Goal: Complete application form: Complete application form

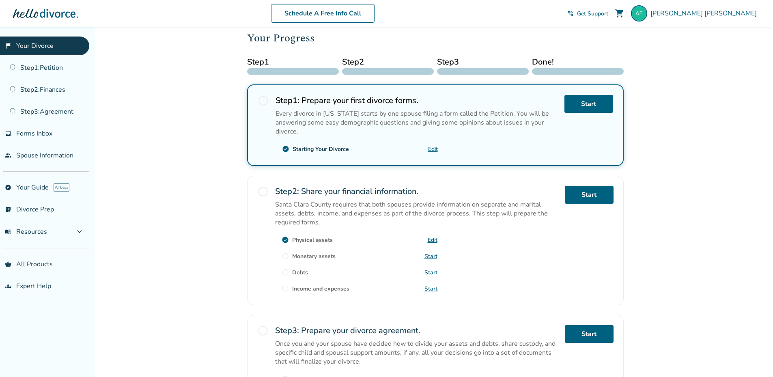
scroll to position [122, 0]
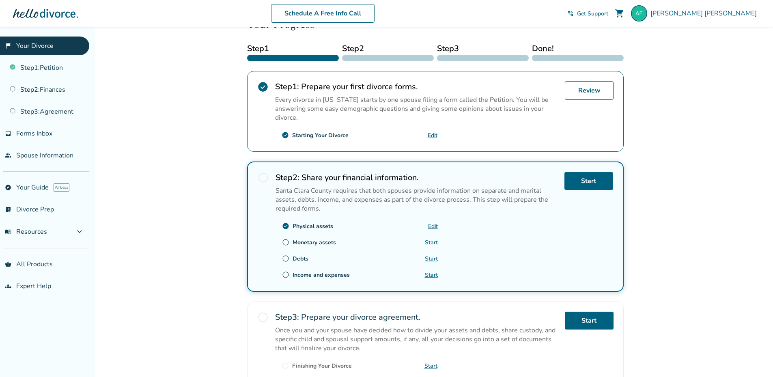
click at [432, 258] on link "Start" at bounding box center [431, 259] width 13 height 8
click at [431, 276] on link "Start" at bounding box center [431, 275] width 13 height 8
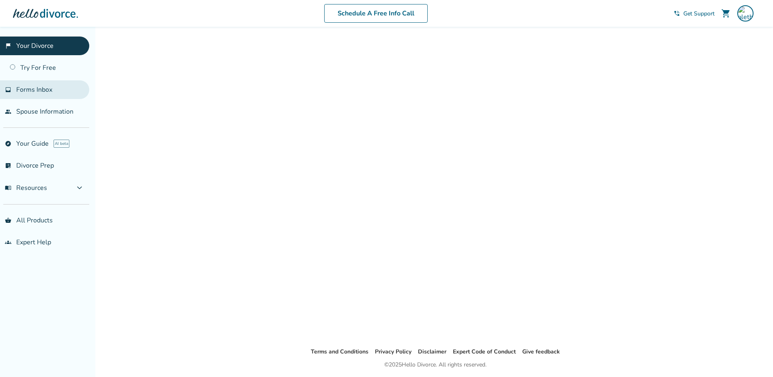
click at [30, 92] on span "Forms Inbox" at bounding box center [34, 89] width 36 height 9
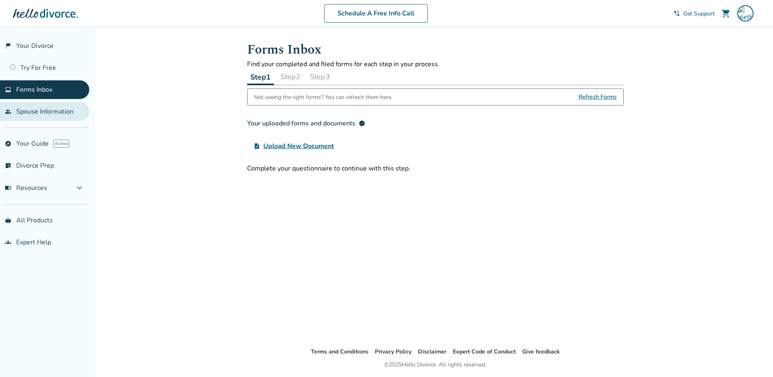
click at [34, 111] on link "people Spouse Information" at bounding box center [44, 111] width 89 height 19
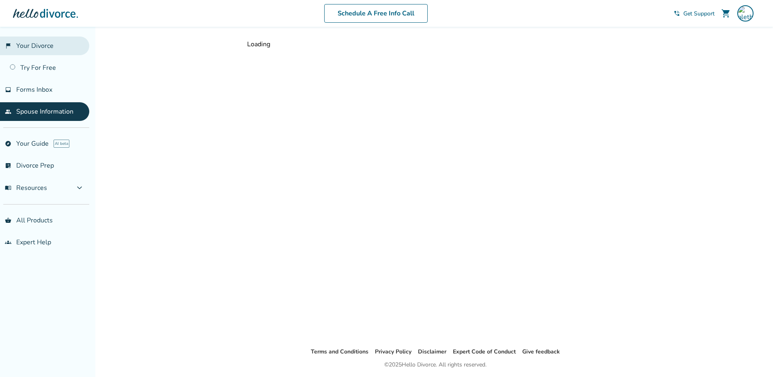
click at [33, 45] on link "flag_2 Your Divorce" at bounding box center [44, 46] width 89 height 19
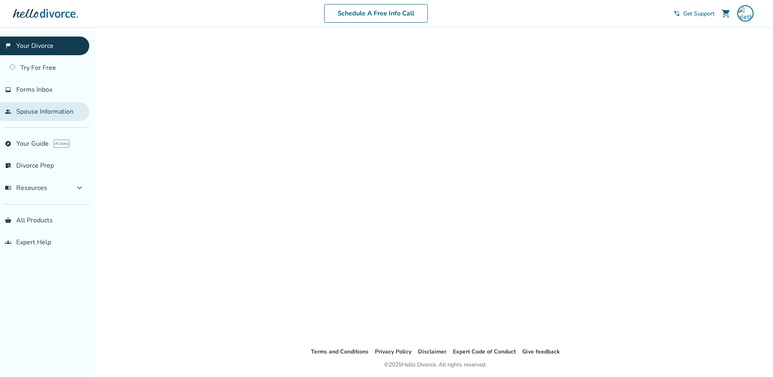
click at [24, 114] on link "people Spouse Information" at bounding box center [44, 111] width 89 height 19
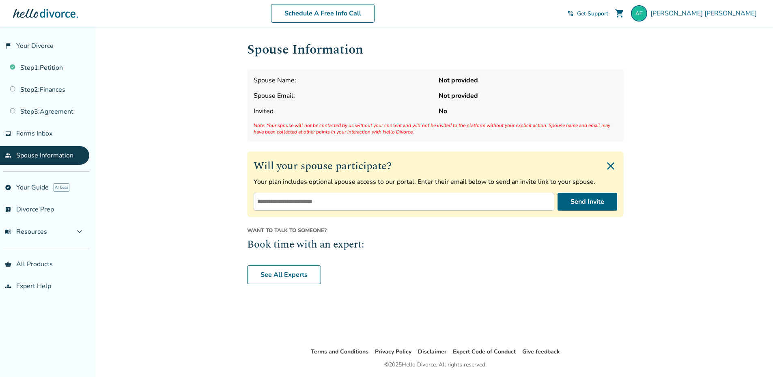
click at [424, 198] on input "email" at bounding box center [403, 202] width 301 height 18
type input "**********"
click at [580, 200] on button "Send Invite" at bounding box center [587, 202] width 60 height 18
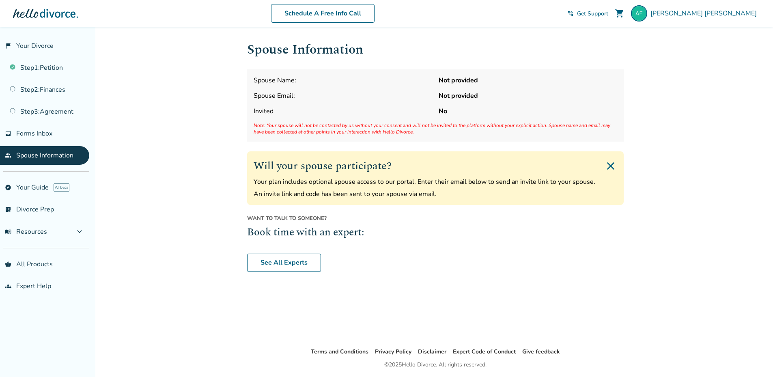
click at [455, 82] on strong "Not provided" at bounding box center [527, 80] width 178 height 9
click at [67, 90] on link "Step 2 : Finances" at bounding box center [44, 89] width 89 height 19
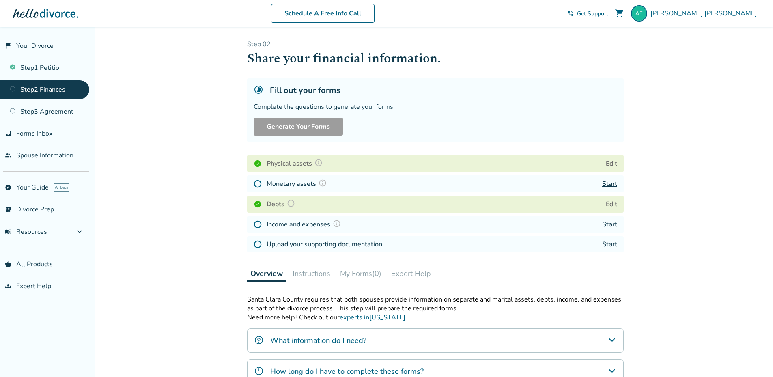
click at [611, 182] on link "Start" at bounding box center [609, 183] width 15 height 9
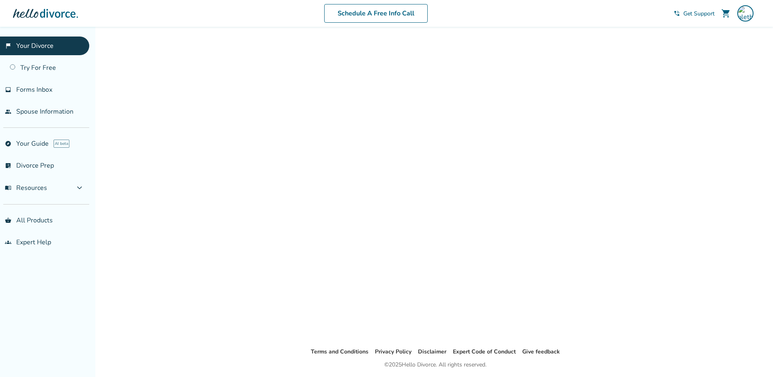
click at [34, 43] on link "flag_2 Your Divorce" at bounding box center [44, 46] width 89 height 19
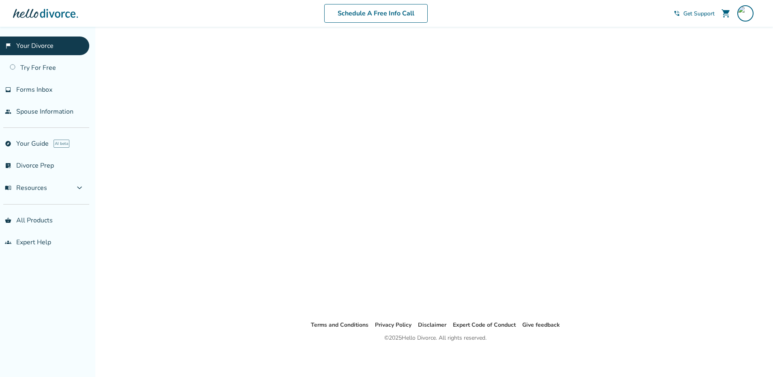
scroll to position [27, 0]
click at [30, 46] on link "flag_2 Your Divorce" at bounding box center [44, 46] width 89 height 19
click at [43, 90] on span "Forms Inbox" at bounding box center [34, 89] width 36 height 9
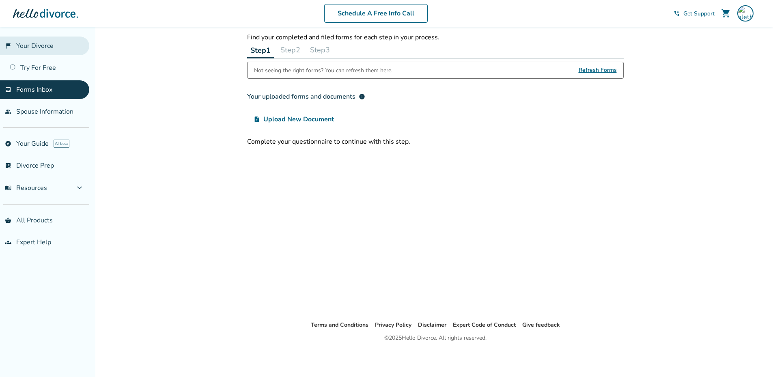
click at [30, 45] on link "flag_2 Your Divorce" at bounding box center [44, 46] width 89 height 19
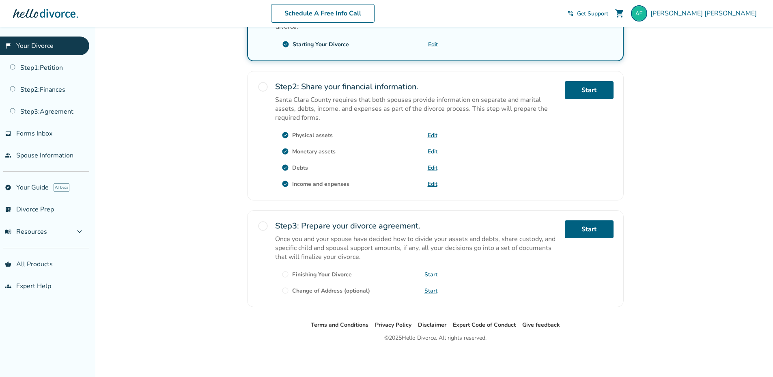
scroll to position [213, 0]
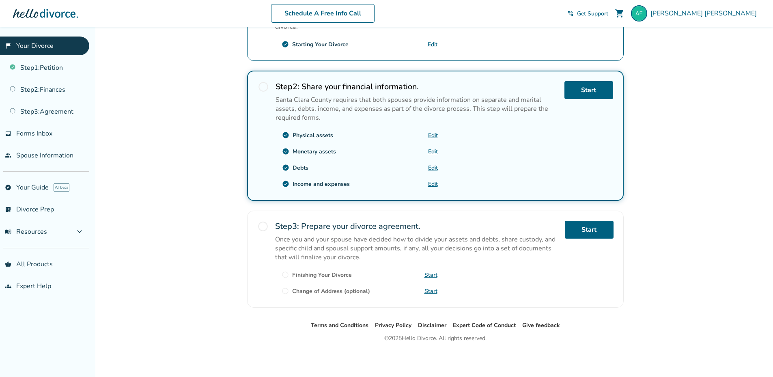
click at [432, 276] on link "Start" at bounding box center [430, 275] width 13 height 8
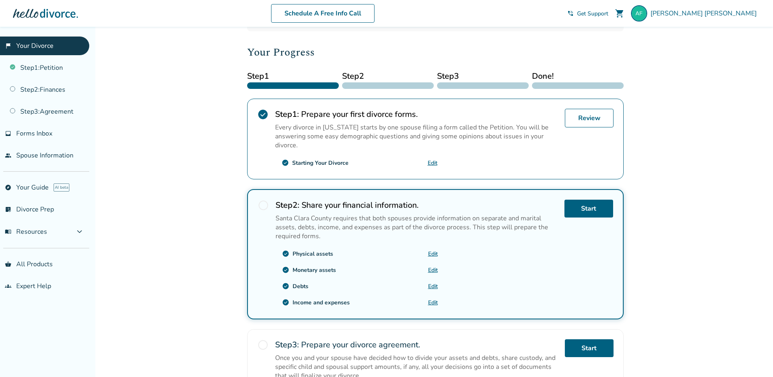
scroll to position [91, 0]
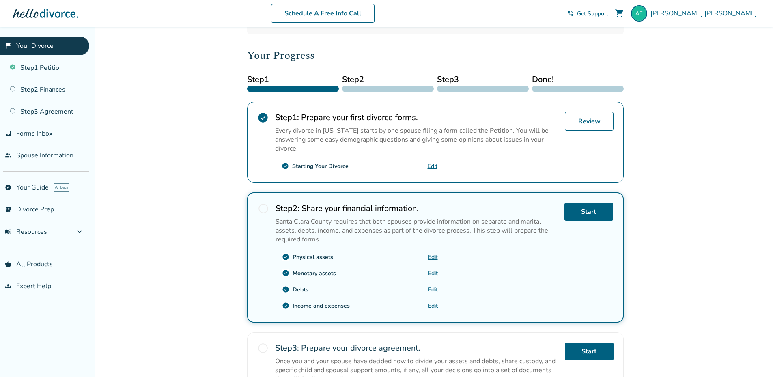
click at [433, 290] on link "Edit" at bounding box center [433, 290] width 10 height 8
click at [434, 305] on link "Edit" at bounding box center [433, 306] width 10 height 8
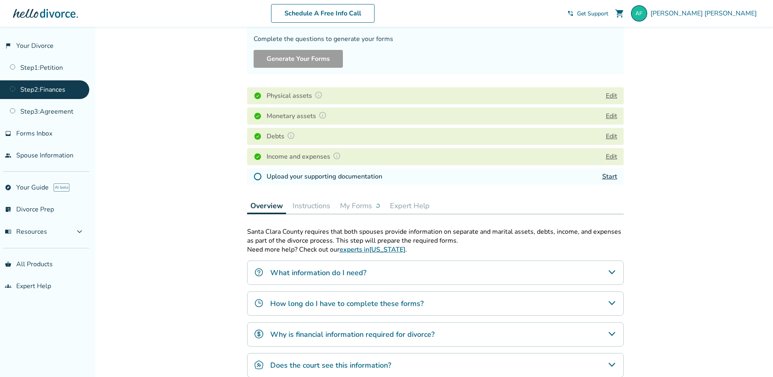
scroll to position [81, 0]
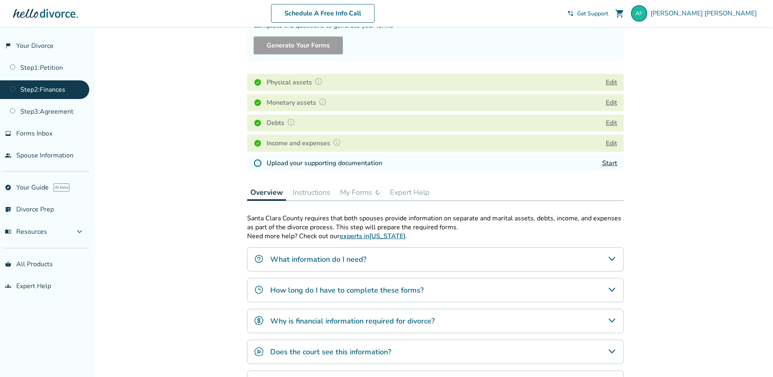
click at [614, 164] on link "Start" at bounding box center [609, 163] width 15 height 9
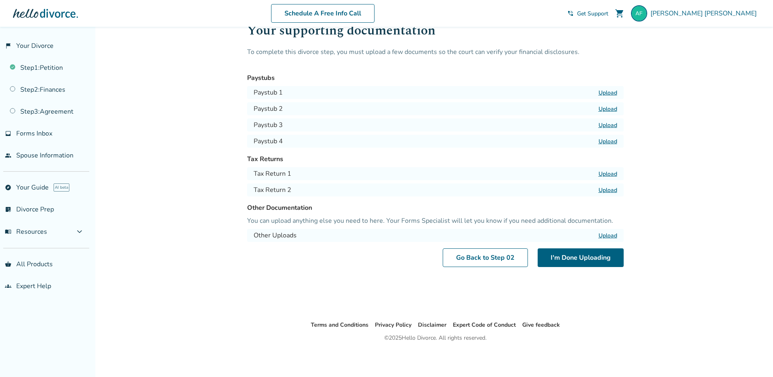
click at [612, 174] on label "Upload" at bounding box center [607, 174] width 19 height 8
click at [0, 0] on input "Upload" at bounding box center [0, 0] width 0 height 0
click at [609, 93] on label "Upload" at bounding box center [607, 93] width 19 height 8
click at [0, 0] on input "Upload" at bounding box center [0, 0] width 0 height 0
click at [608, 107] on label "Upload" at bounding box center [607, 109] width 19 height 8
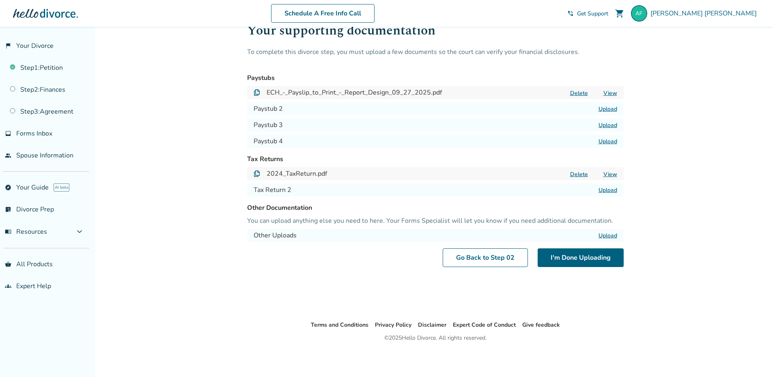
click at [0, 0] on input "Upload" at bounding box center [0, 0] width 0 height 0
click at [602, 260] on button "I'm Done Uploading" at bounding box center [580, 257] width 86 height 19
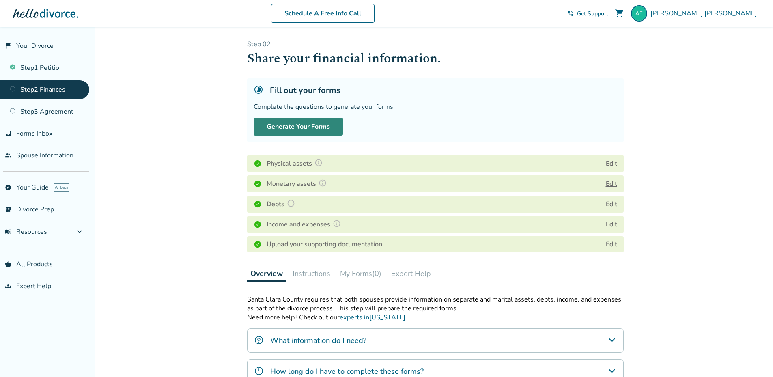
click at [305, 125] on button "Generate Your Forms" at bounding box center [297, 127] width 89 height 18
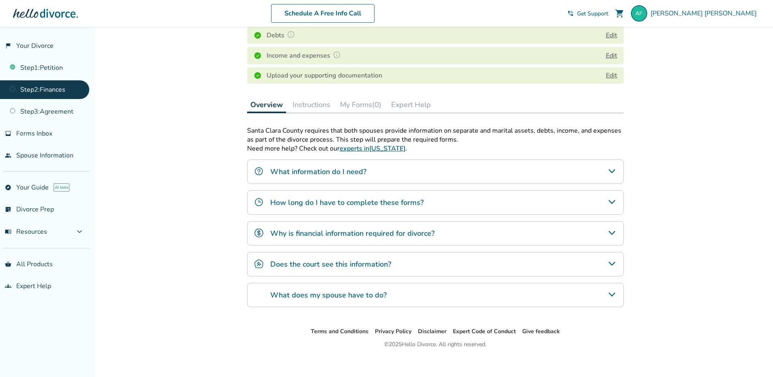
scroll to position [184, 0]
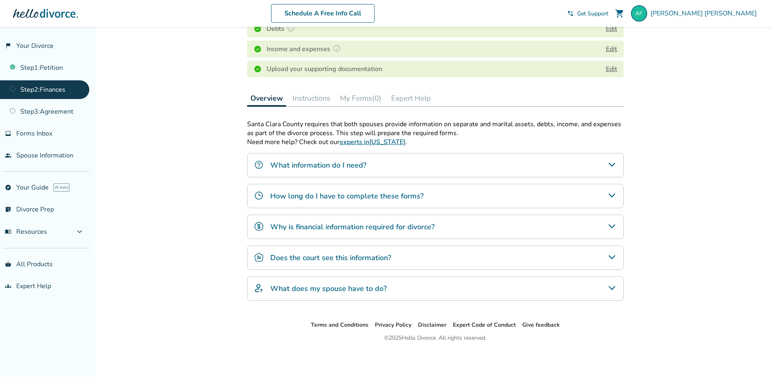
click at [612, 166] on icon "What information do I need?" at bounding box center [612, 165] width 10 height 10
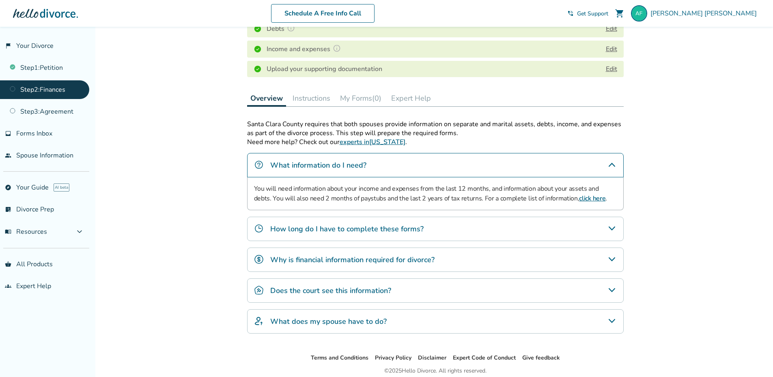
click at [579, 200] on link "click here" at bounding box center [592, 198] width 26 height 9
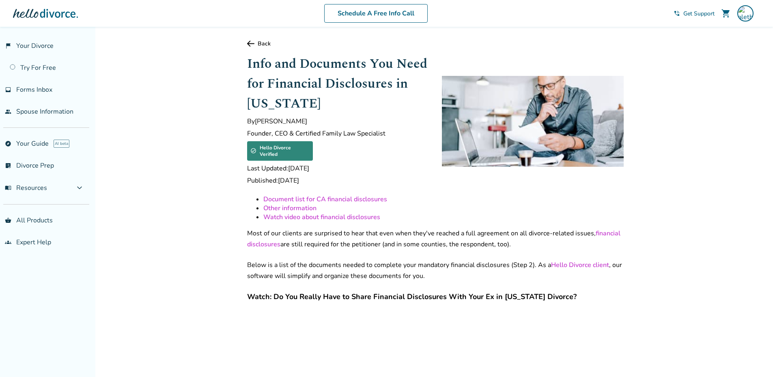
click at [257, 45] on link "Back" at bounding box center [435, 44] width 376 height 8
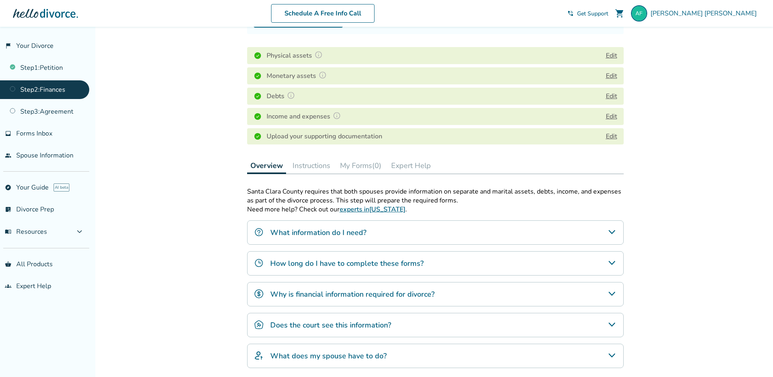
scroll to position [148, 0]
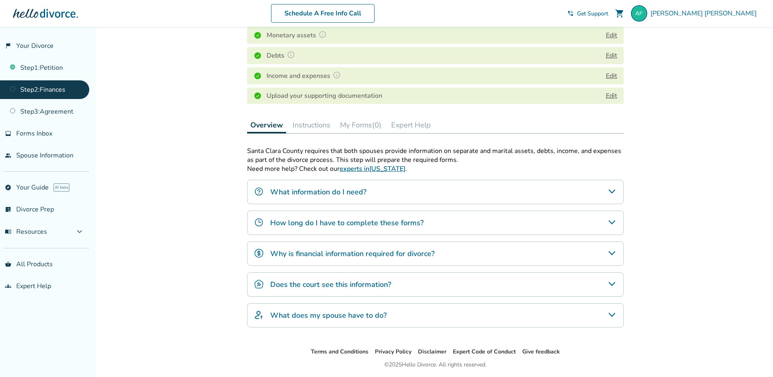
click at [612, 316] on icon "What does my spouse have to do?" at bounding box center [611, 315] width 6 height 4
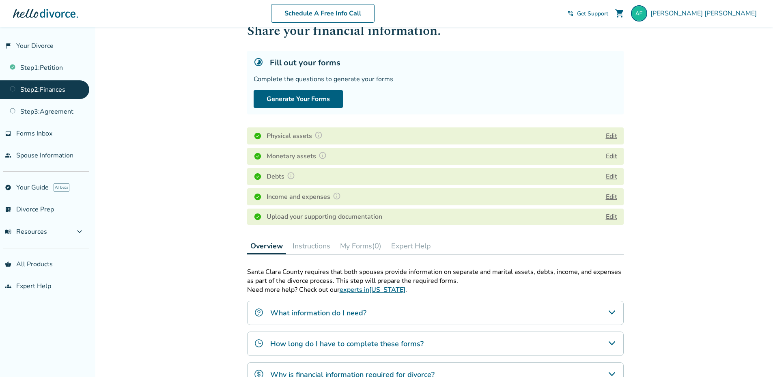
scroll to position [0, 0]
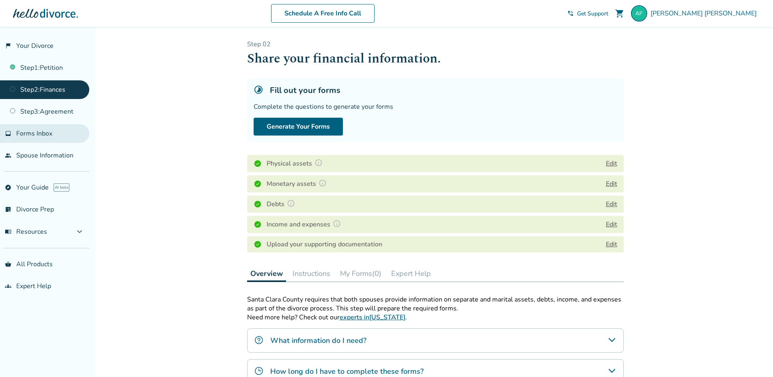
click at [49, 135] on span "Forms Inbox" at bounding box center [34, 133] width 36 height 9
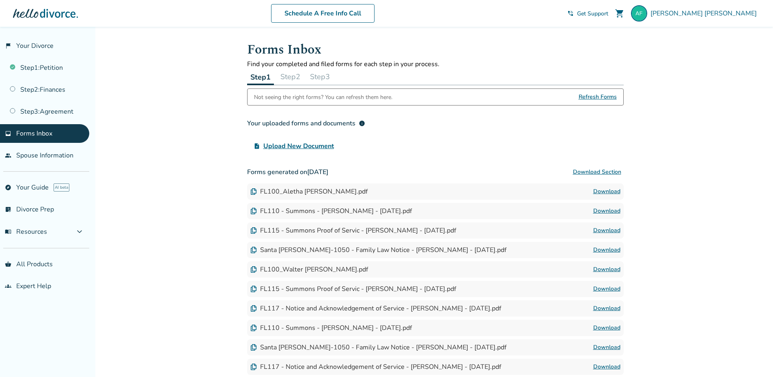
click at [292, 147] on span "Upload New Document" at bounding box center [298, 146] width 71 height 10
click at [0, 0] on input "upload_file Upload New Document" at bounding box center [0, 0] width 0 height 0
click at [324, 147] on span "Upload New Document" at bounding box center [298, 146] width 71 height 10
click at [0, 0] on input "upload_file Upload New Document" at bounding box center [0, 0] width 0 height 0
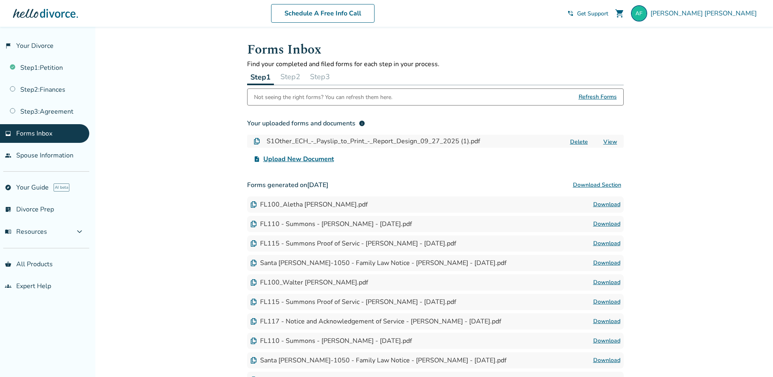
click at [316, 159] on span "Upload New Document" at bounding box center [298, 159] width 71 height 10
click at [0, 0] on input "upload_file Upload New Document" at bounding box center [0, 0] width 0 height 0
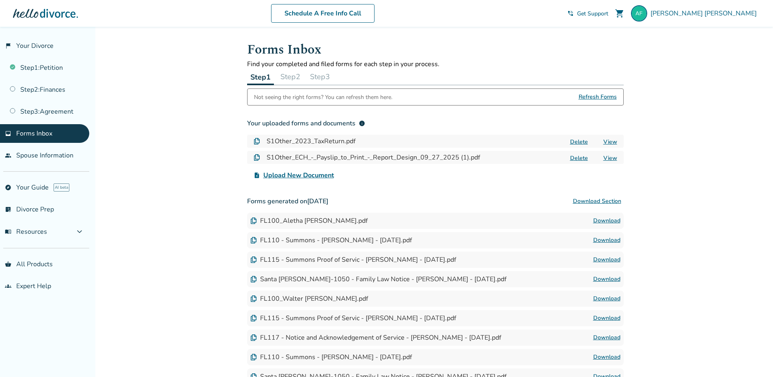
click at [323, 176] on span "Upload New Document" at bounding box center [298, 175] width 71 height 10
click at [0, 0] on input "upload_file Upload New Document" at bounding box center [0, 0] width 0 height 0
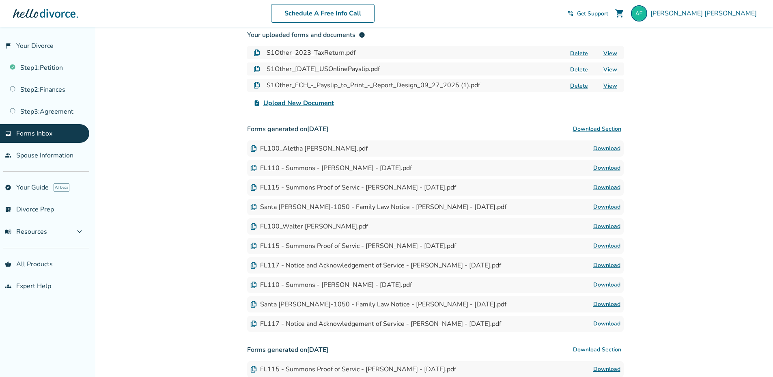
scroll to position [74, 0]
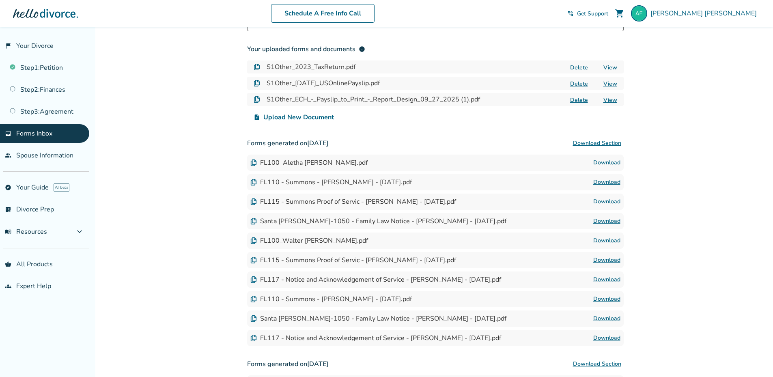
click at [608, 202] on link "Download" at bounding box center [606, 202] width 27 height 10
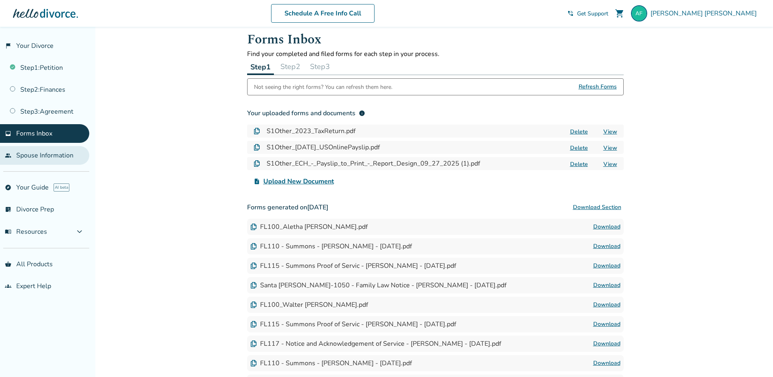
scroll to position [0, 0]
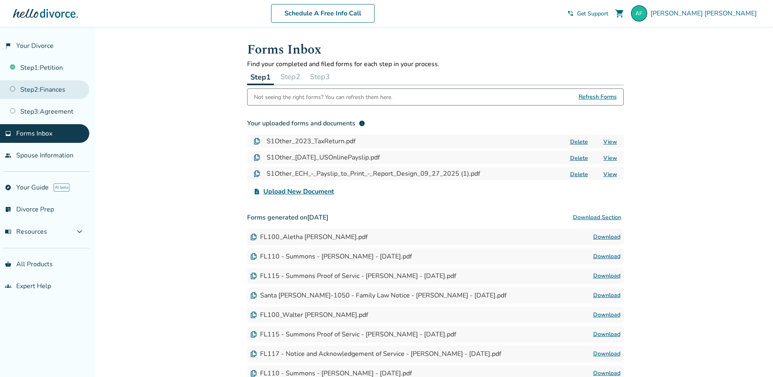
click at [64, 92] on link "Step 2 : Finances" at bounding box center [44, 89] width 89 height 19
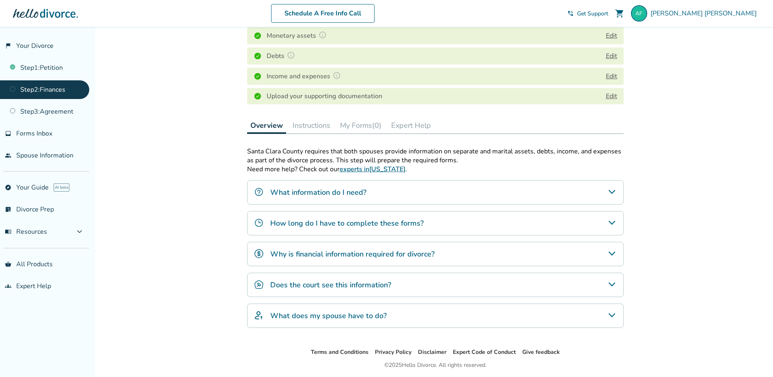
scroll to position [162, 0]
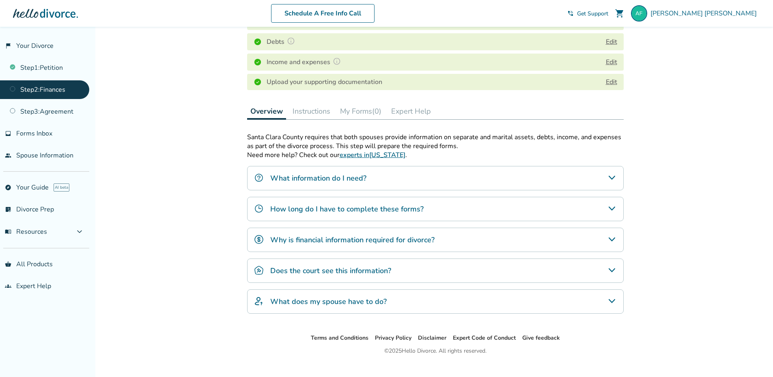
click at [614, 268] on icon "Does the court see this information?" at bounding box center [612, 270] width 10 height 10
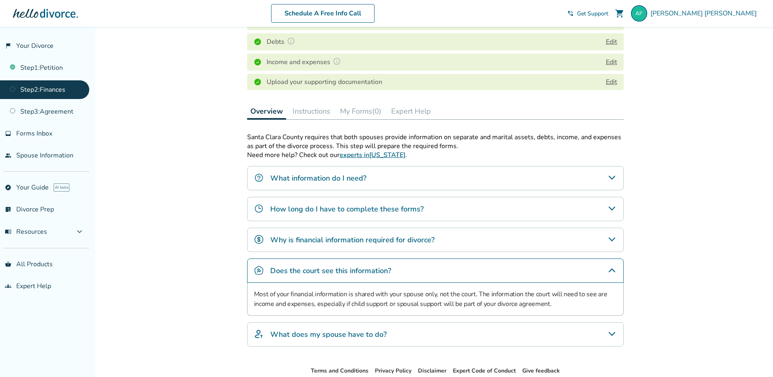
click at [610, 239] on icon "Why is financial information required for divorce?" at bounding box center [611, 239] width 6 height 4
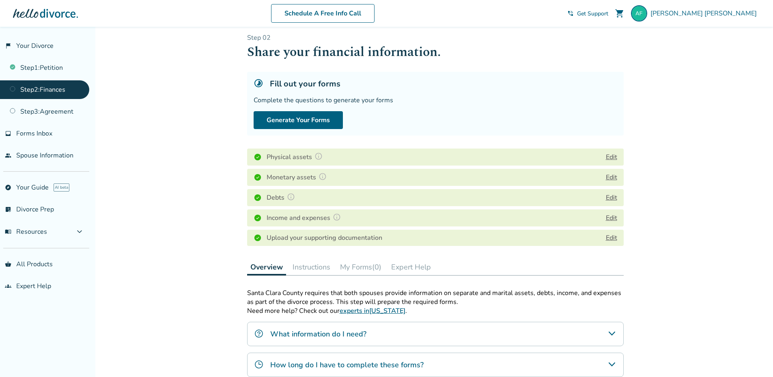
scroll to position [0, 0]
